Goal: Information Seeking & Learning: Understand process/instructions

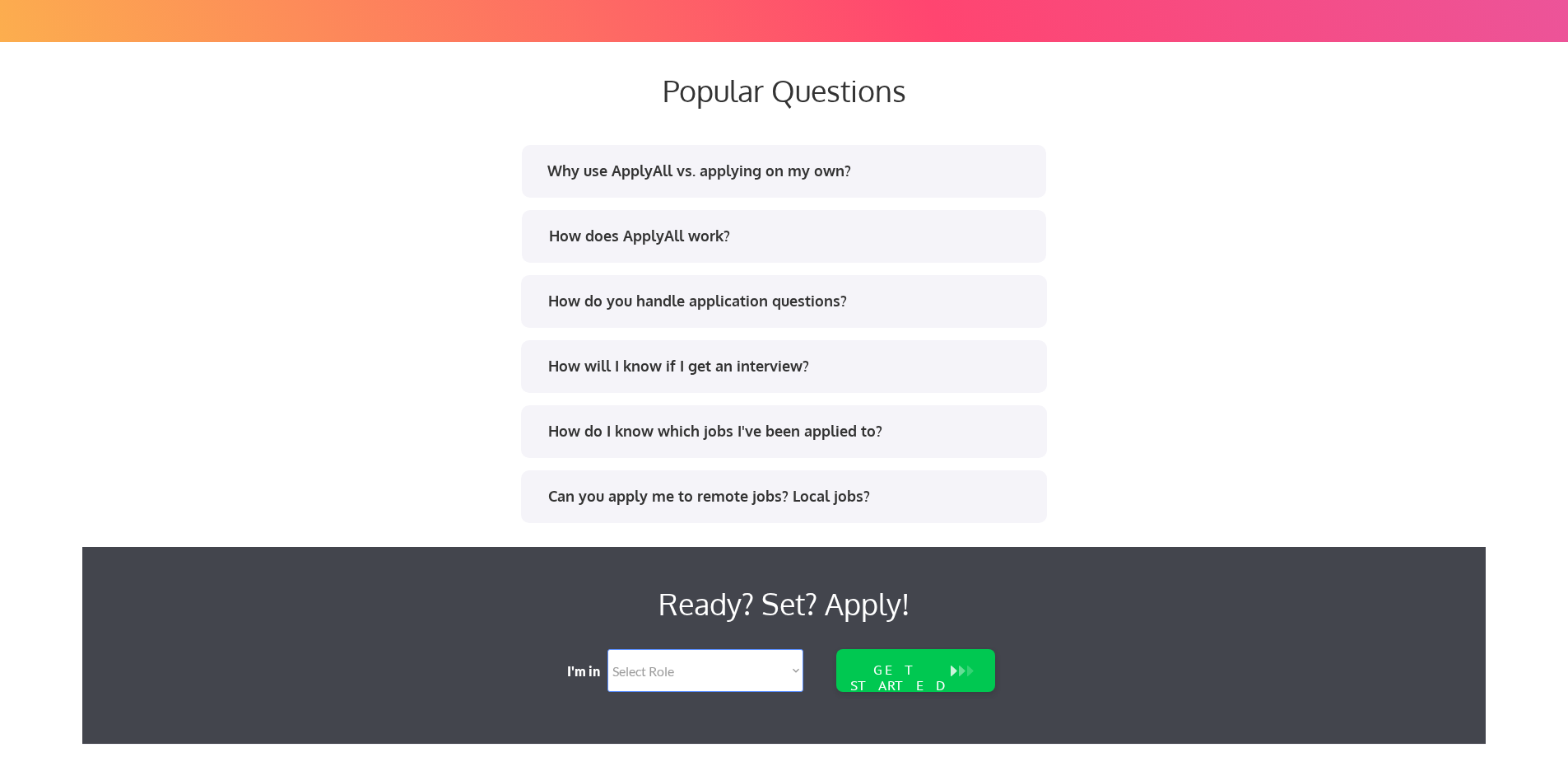
scroll to position [3103, 0]
click at [732, 230] on div "How does ApplyAll work?" at bounding box center [791, 237] width 484 height 21
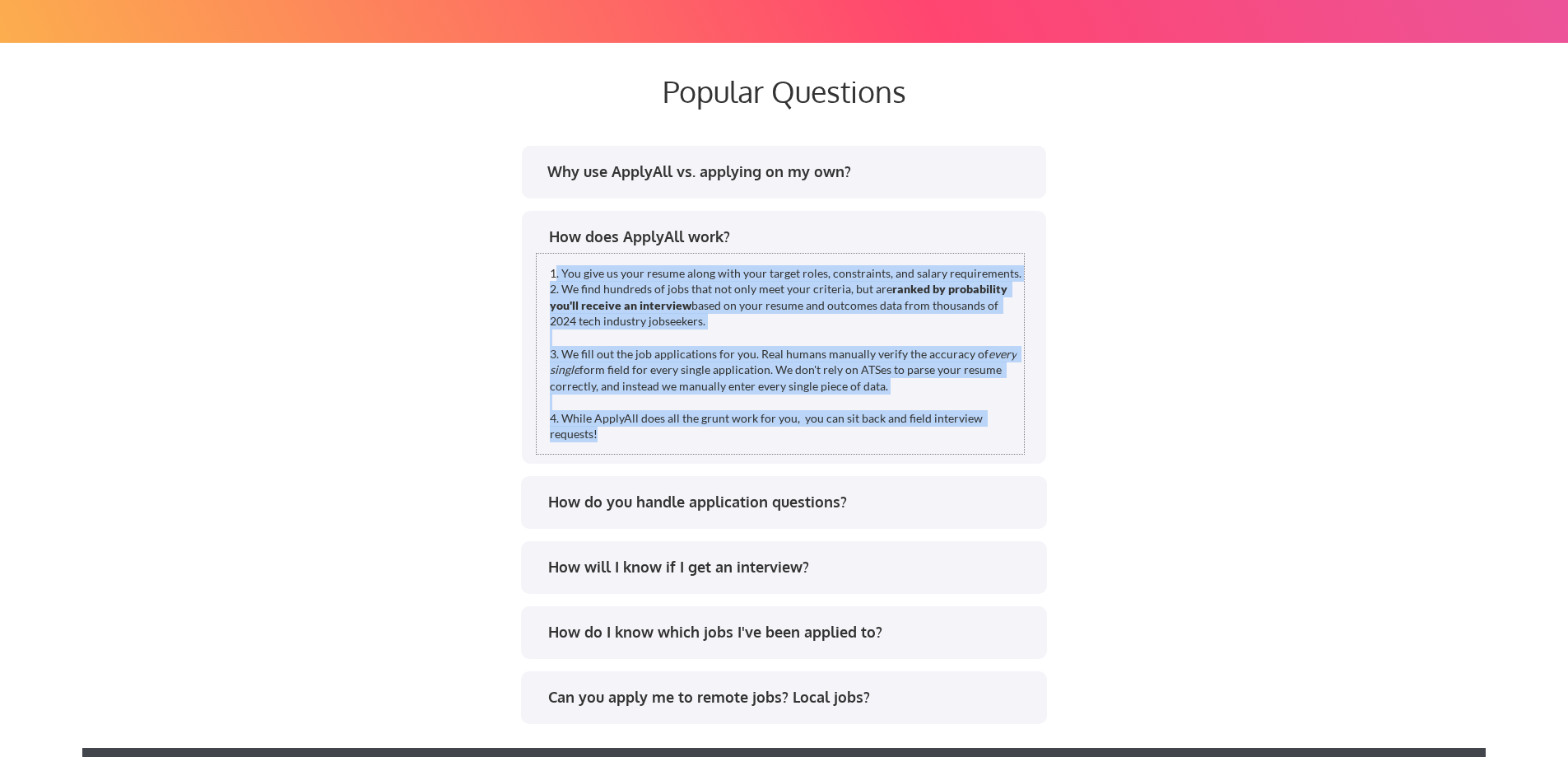
drag, startPoint x: 553, startPoint y: 272, endPoint x: 1022, endPoint y: 429, distance: 494.6
click at [1022, 429] on div "1. You give us your resume along with your target roles, constraints, and salar…" at bounding box center [787, 353] width 474 height 178
copy div ". You give us your resume along with your target roles, constraints, and salary…"
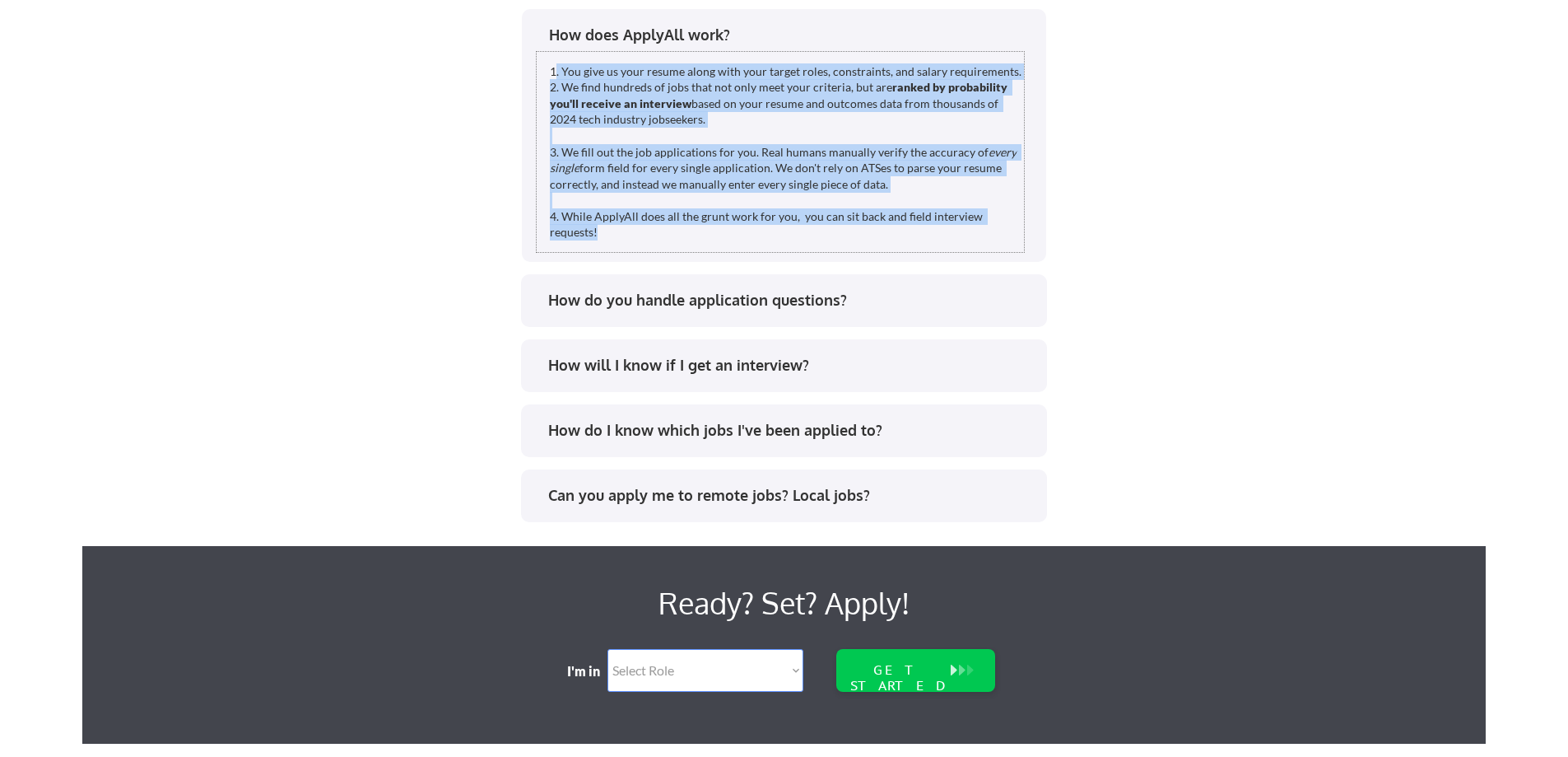
scroll to position [3563, 0]
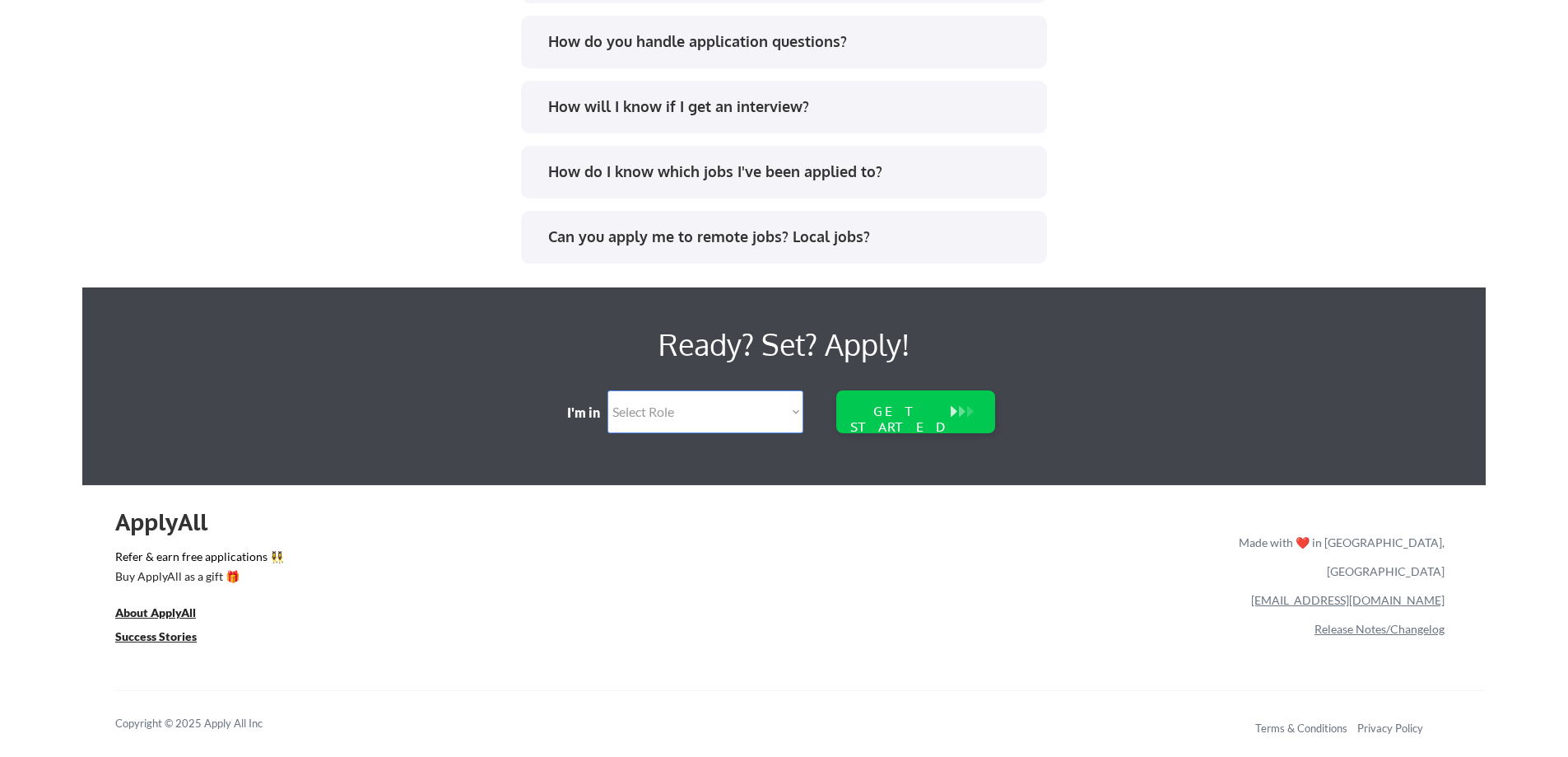
click at [1388, 593] on link "[EMAIL_ADDRESS][DOMAIN_NAME]" at bounding box center [1347, 600] width 193 height 14
click at [1415, 593] on link "[EMAIL_ADDRESS][DOMAIN_NAME]" at bounding box center [1347, 600] width 193 height 14
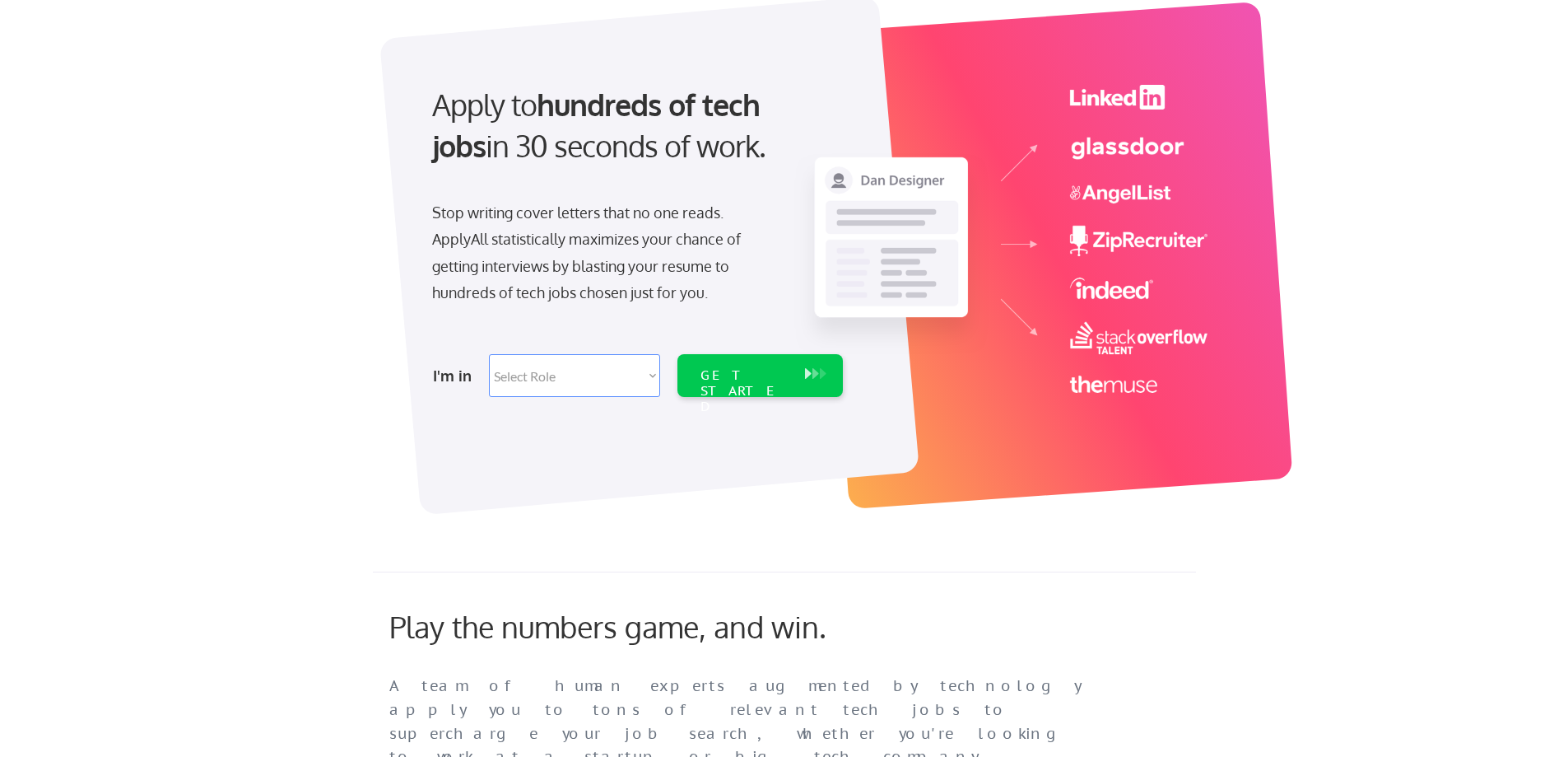
scroll to position [0, 0]
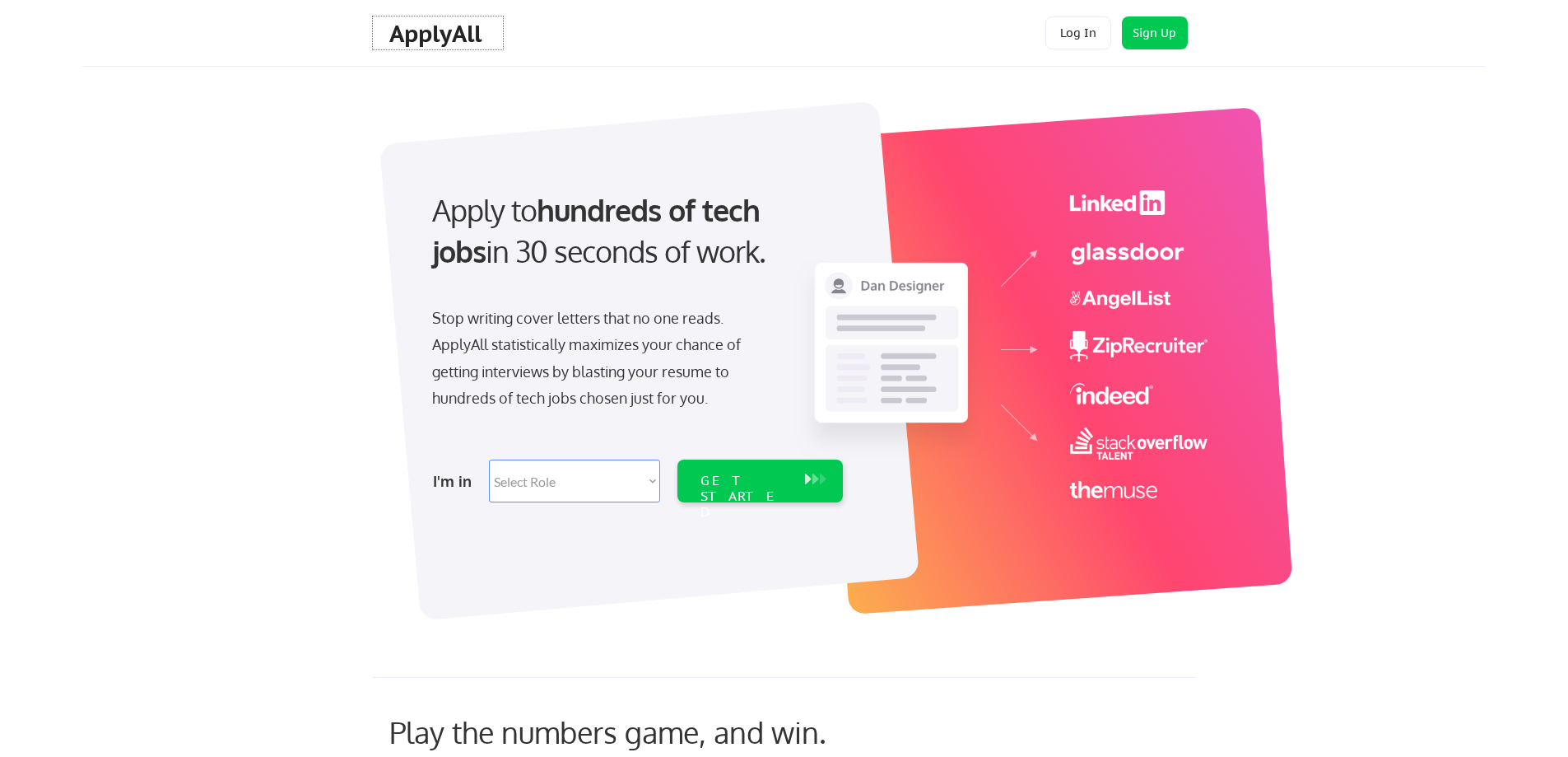
click at [431, 25] on div "ApplyAll" at bounding box center [438, 33] width 97 height 28
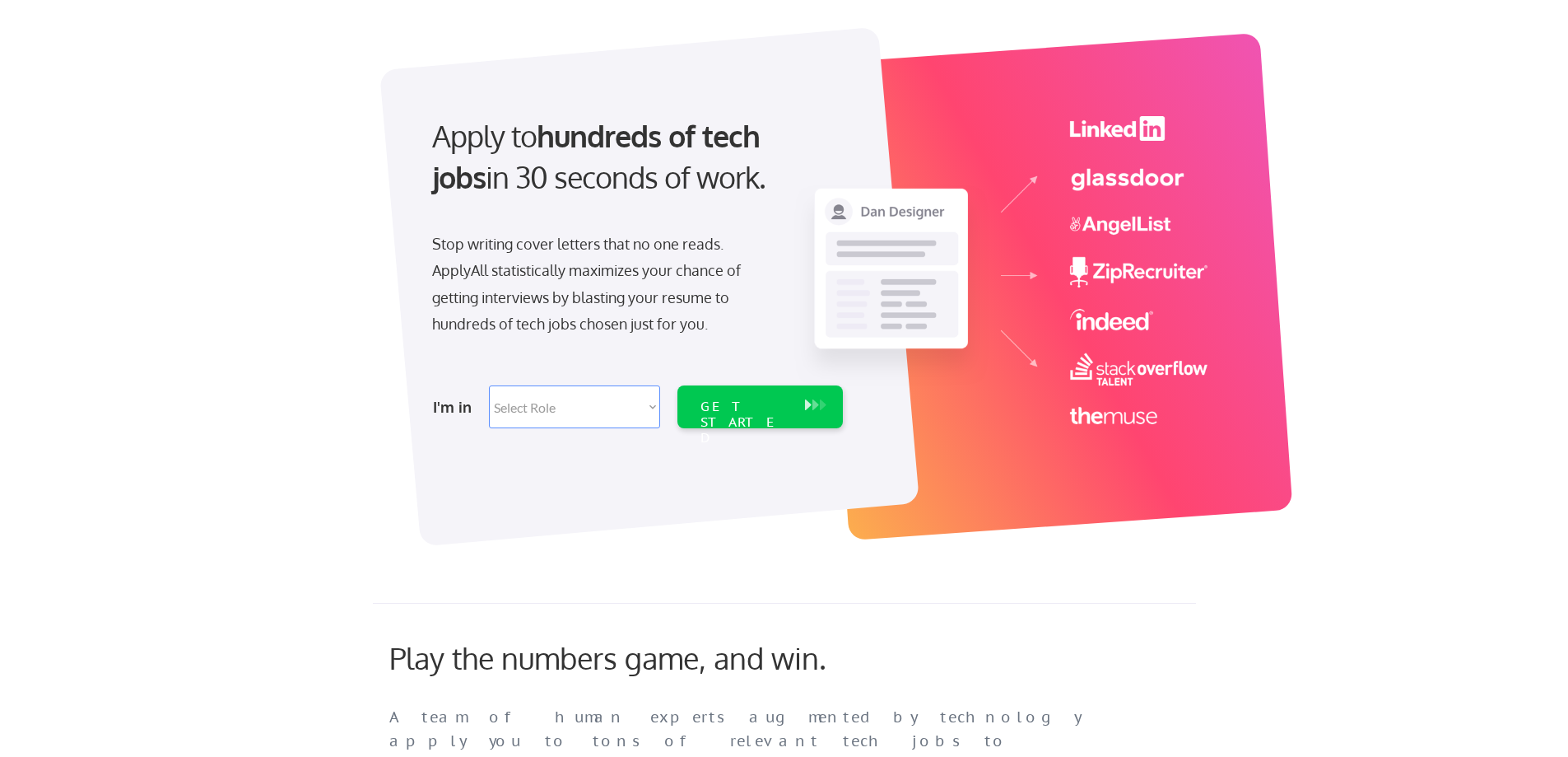
scroll to position [72, 0]
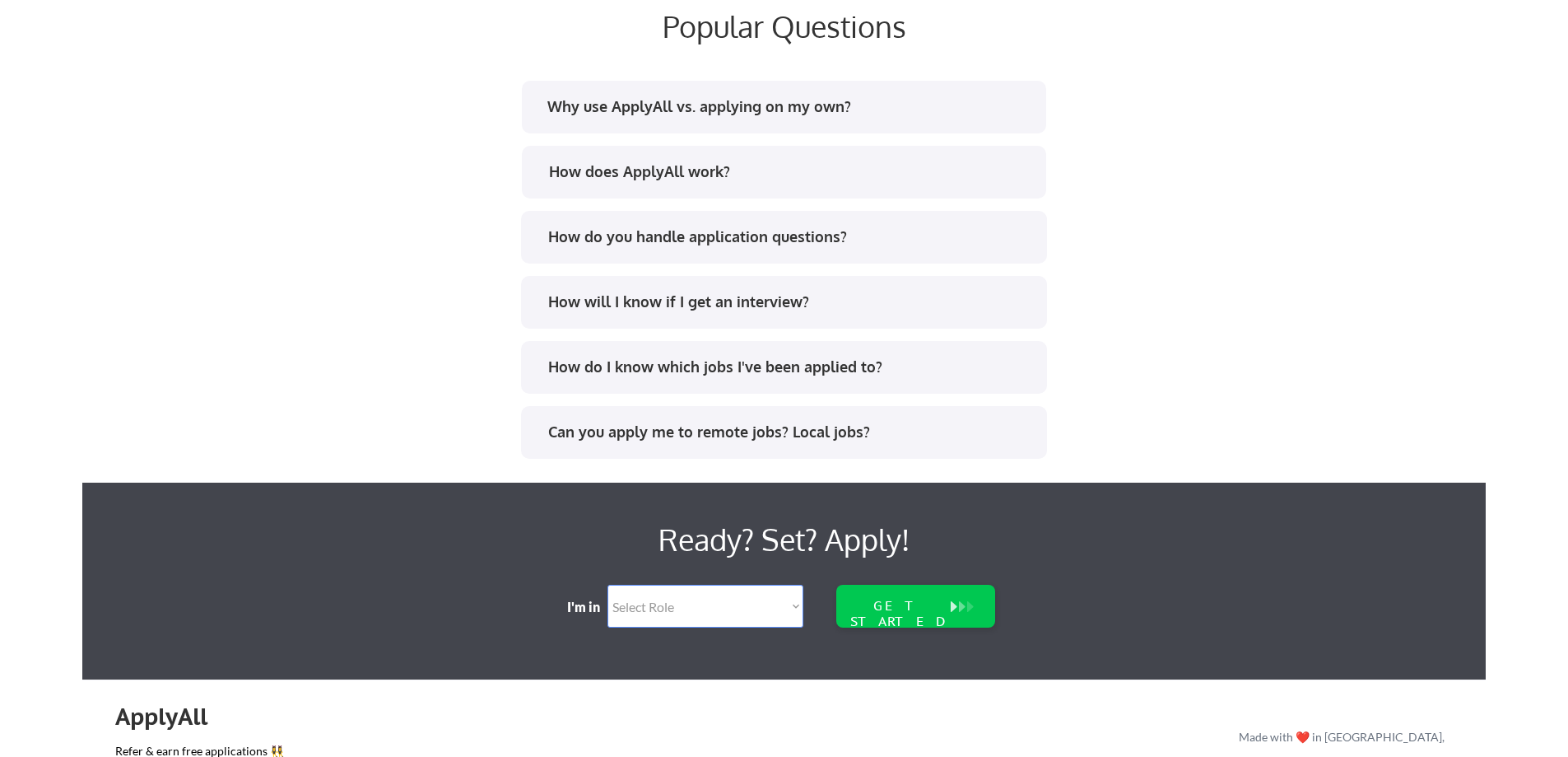
click at [734, 184] on div "How does ApplyAll work?" at bounding box center [784, 174] width 497 height 27
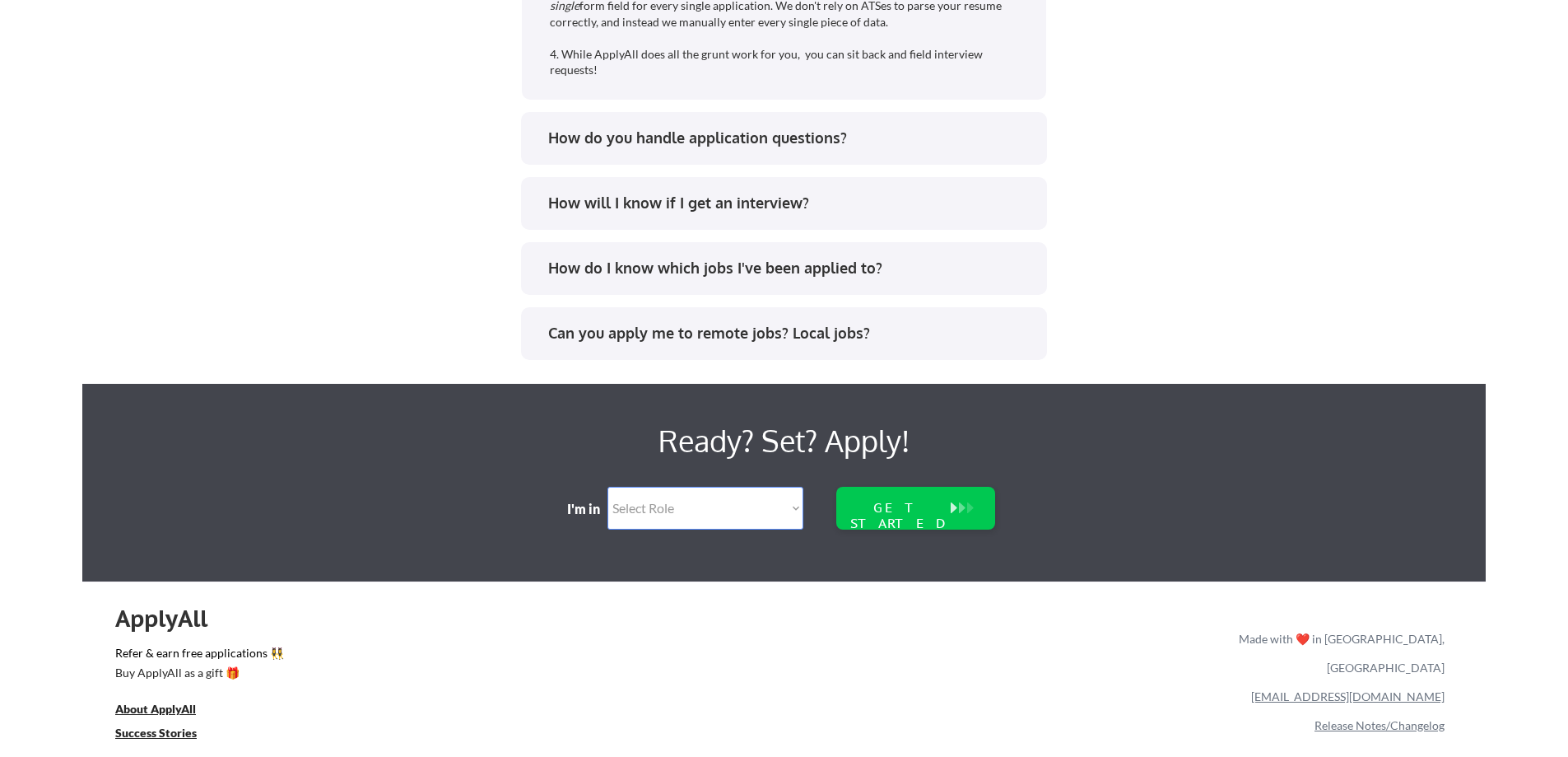
scroll to position [3563, 0]
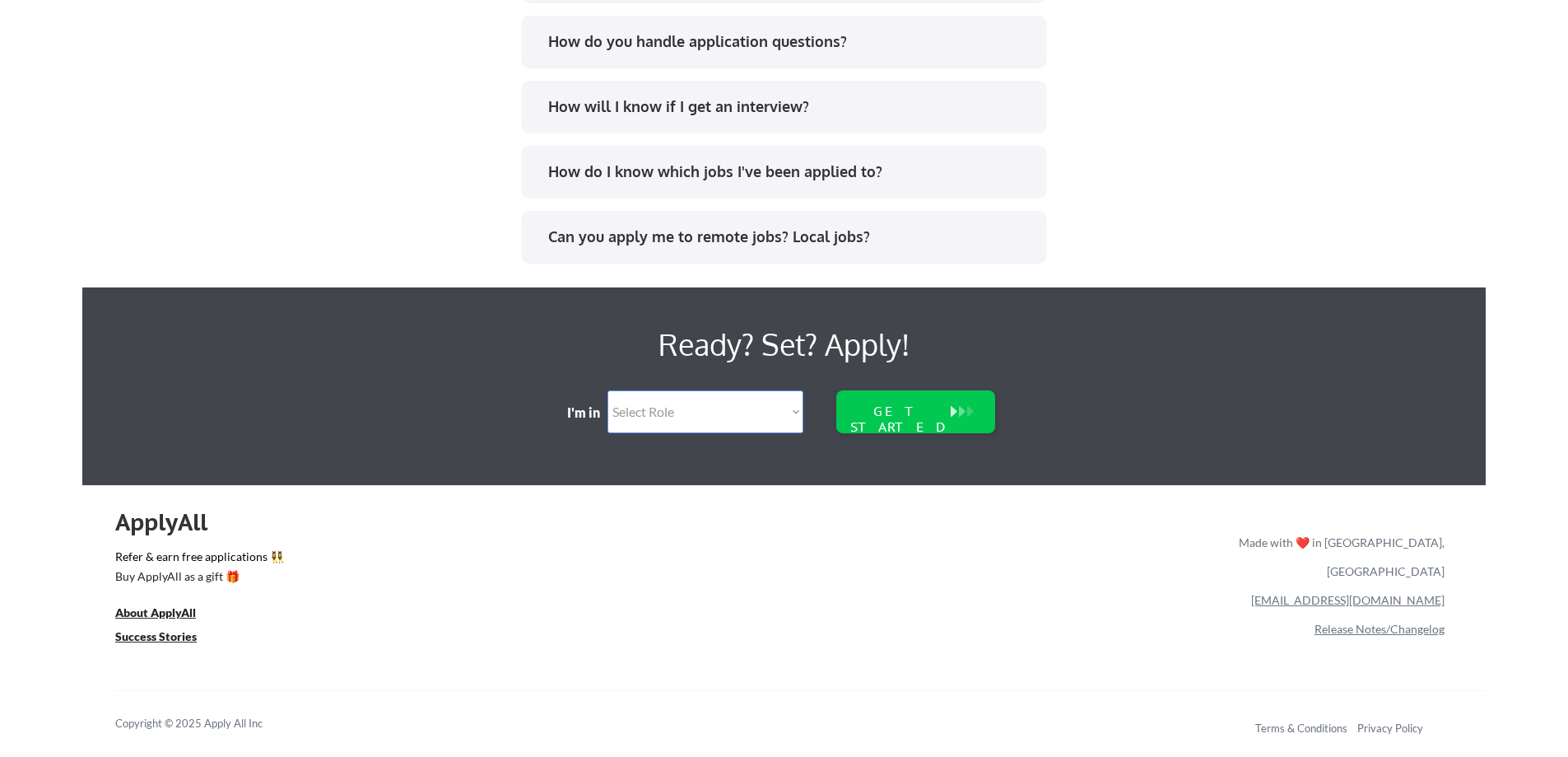
click at [1370, 622] on link "Release Notes/Changelog" at bounding box center [1380, 629] width 131 height 14
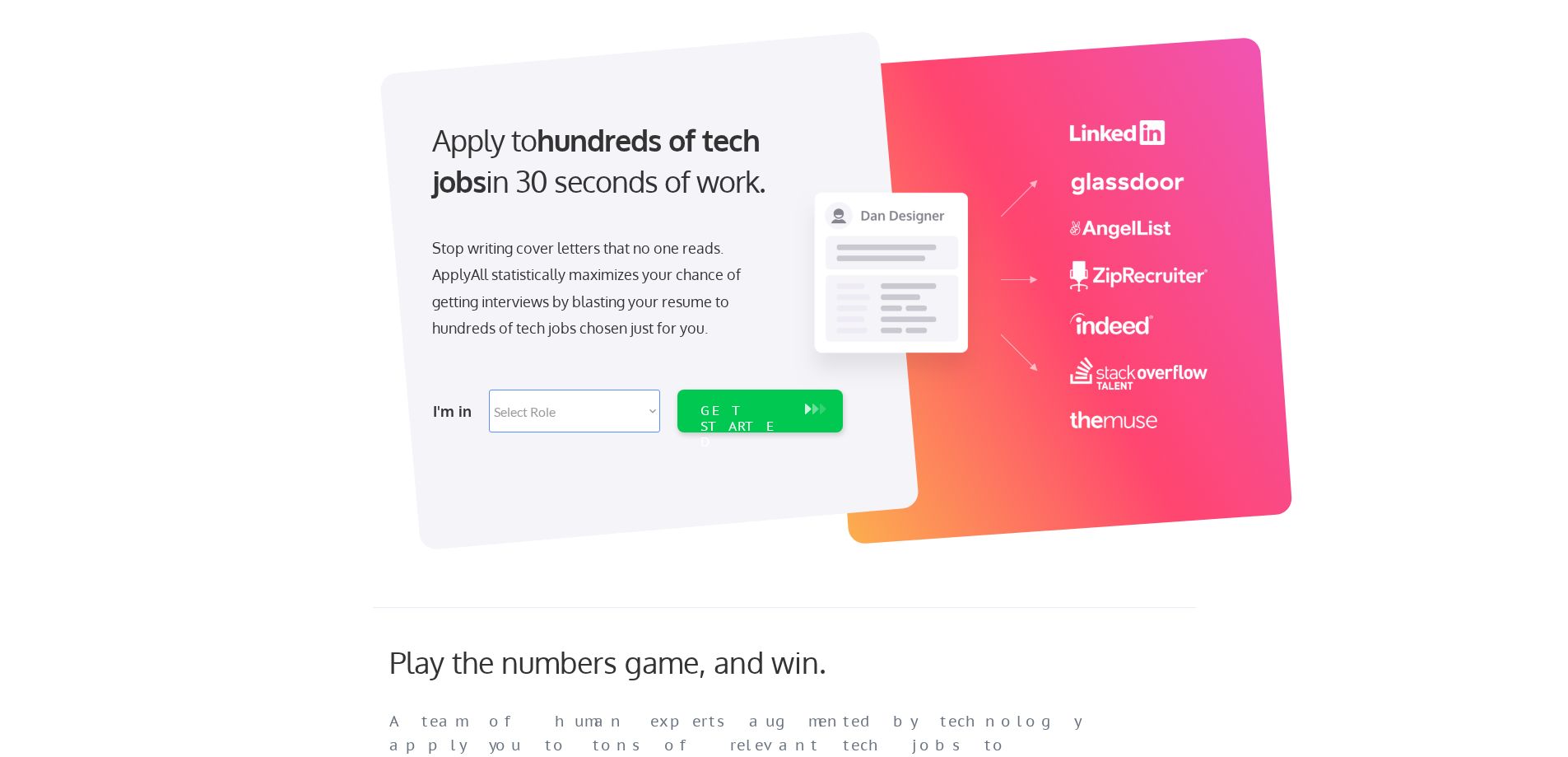
scroll to position [0, 0]
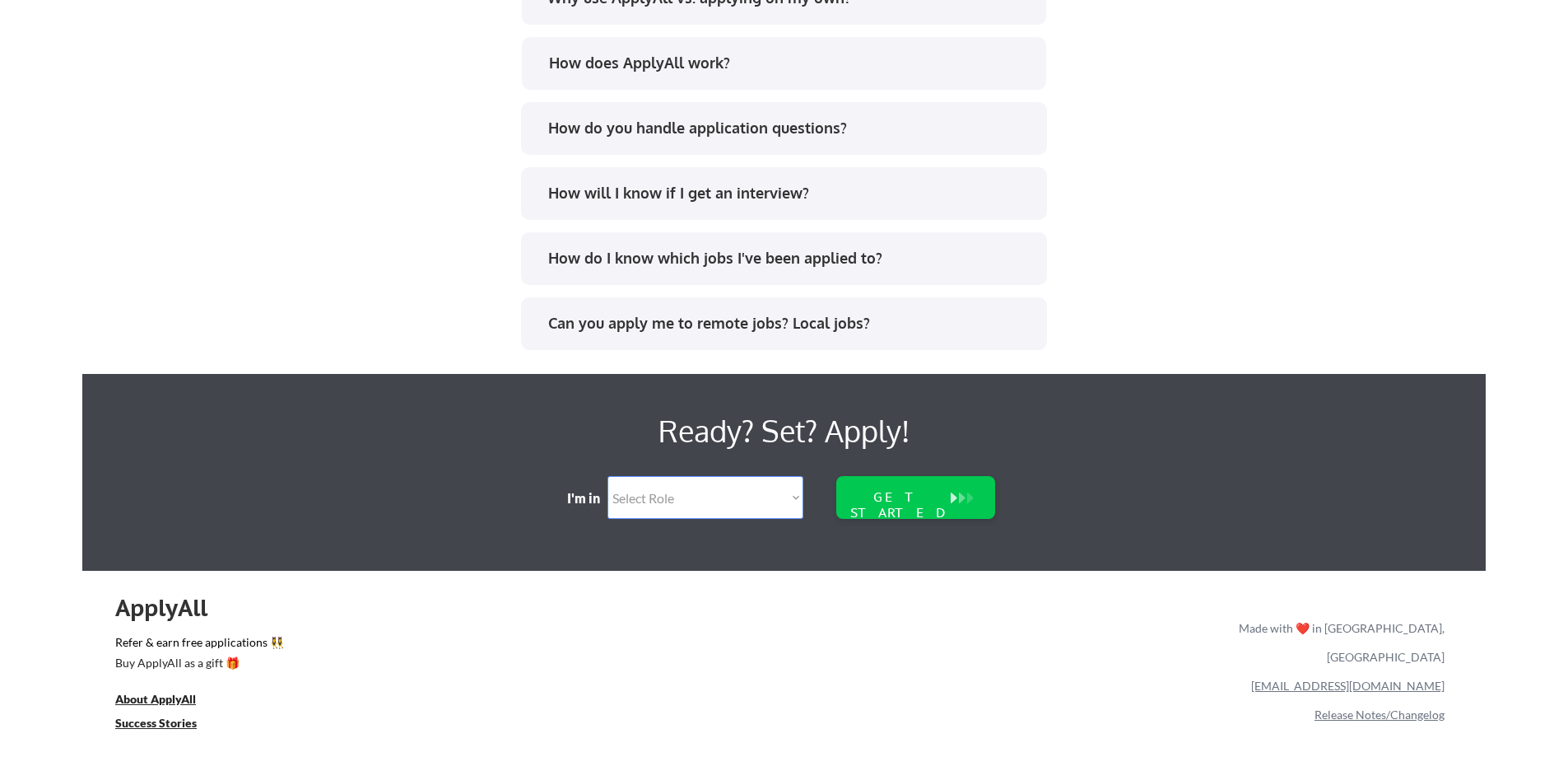
scroll to position [3362, 0]
